Goal: Check status

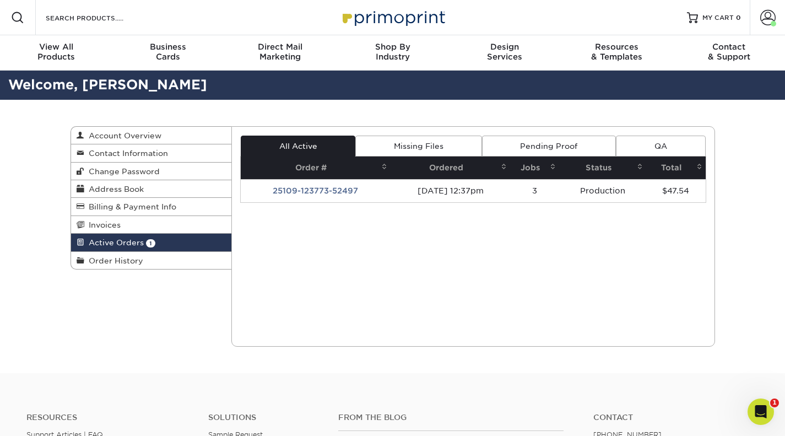
click at [344, 192] on td "25109-123773-52497" at bounding box center [316, 190] width 150 height 23
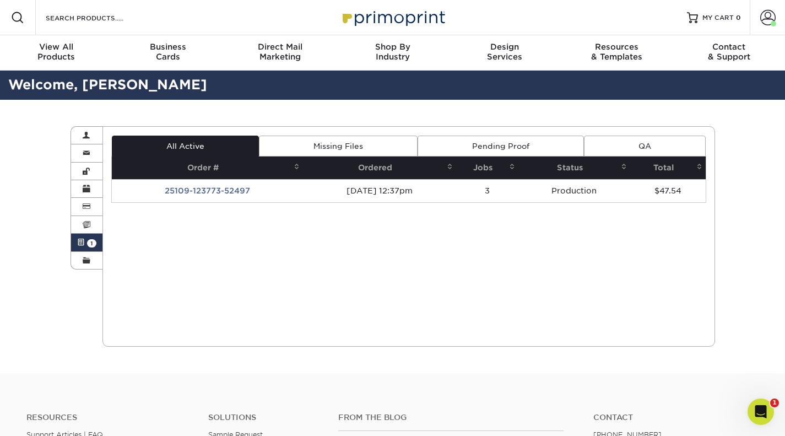
click at [234, 194] on td "25109-123773-52497" at bounding box center [207, 190] width 191 height 23
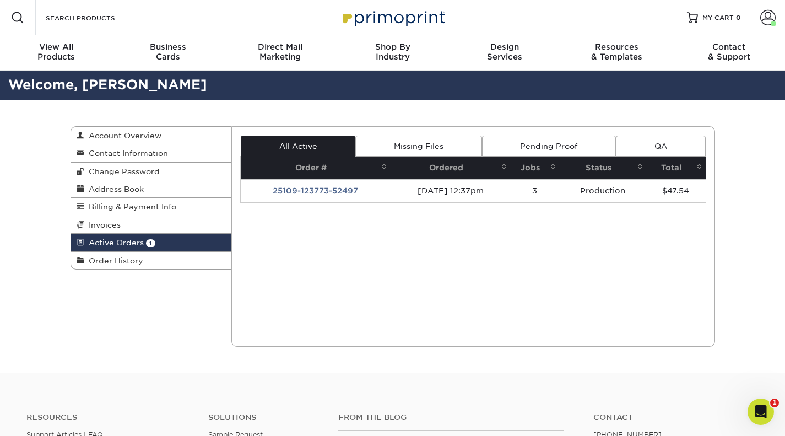
click at [331, 182] on td "25109-123773-52497" at bounding box center [316, 190] width 150 height 23
